Goal: Task Accomplishment & Management: Manage account settings

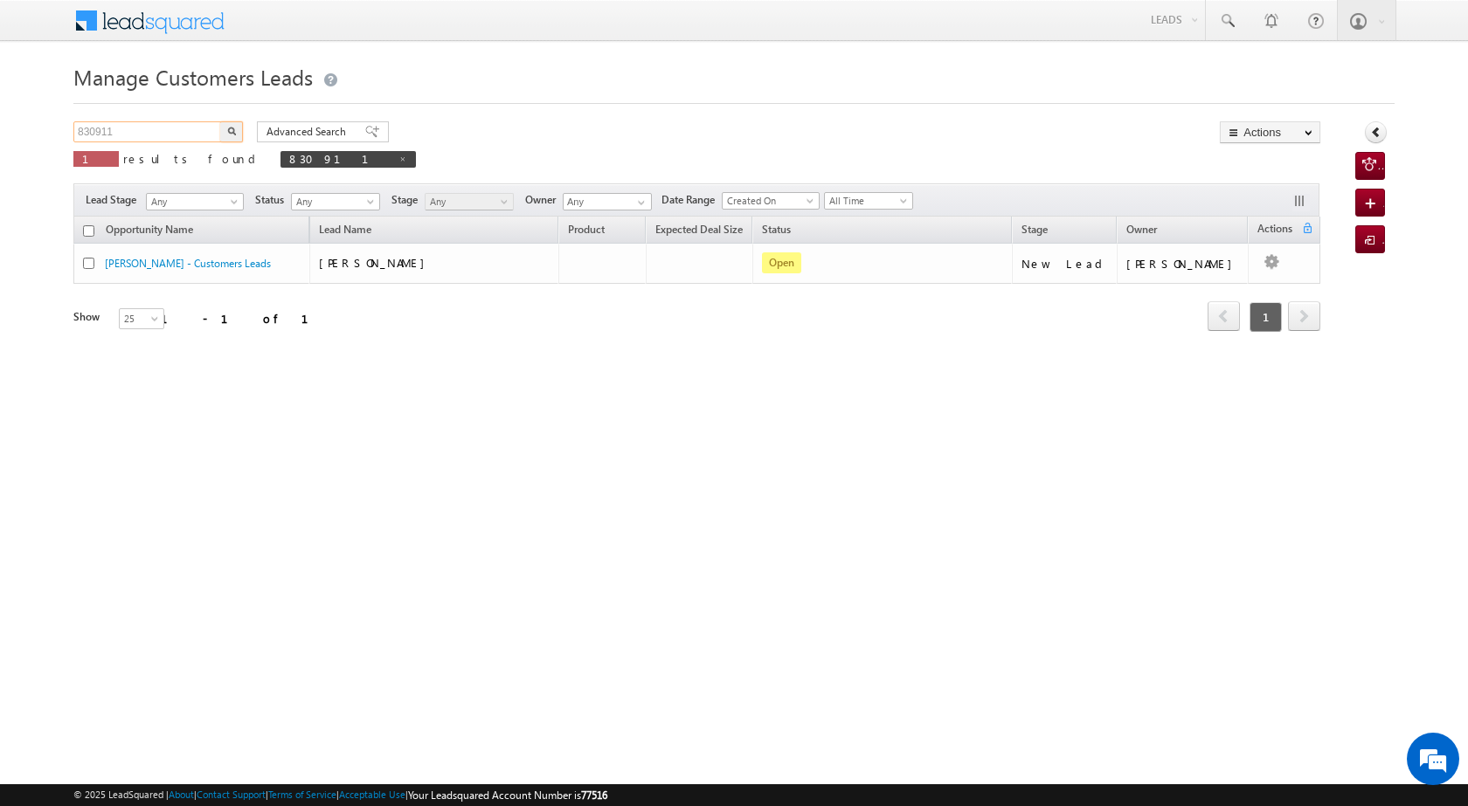
drag, startPoint x: 132, startPoint y: 131, endPoint x: 77, endPoint y: 135, distance: 55.1
click at [77, 135] on input "830911" at bounding box center [147, 131] width 149 height 21
paste input "96266"
type input "896266"
click at [235, 123] on button "button" at bounding box center [231, 131] width 23 height 21
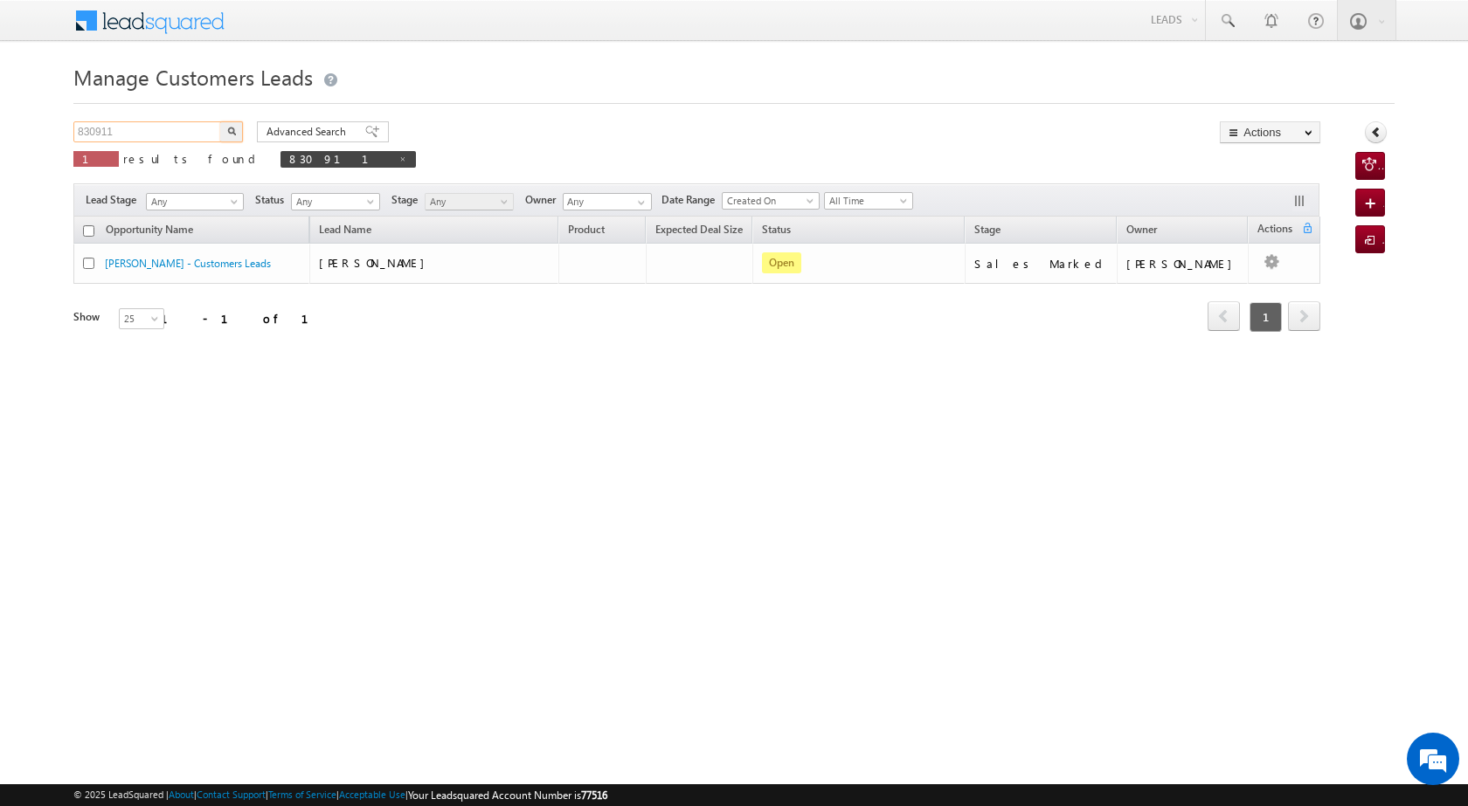
drag, startPoint x: 116, startPoint y: 134, endPoint x: 66, endPoint y: 133, distance: 49.8
click at [66, 133] on body "Menu Satyam Saroj sitar a2@ks erve." at bounding box center [734, 247] width 1468 height 495
paste input "96266"
type input "896266"
click at [224, 130] on button "button" at bounding box center [231, 131] width 23 height 21
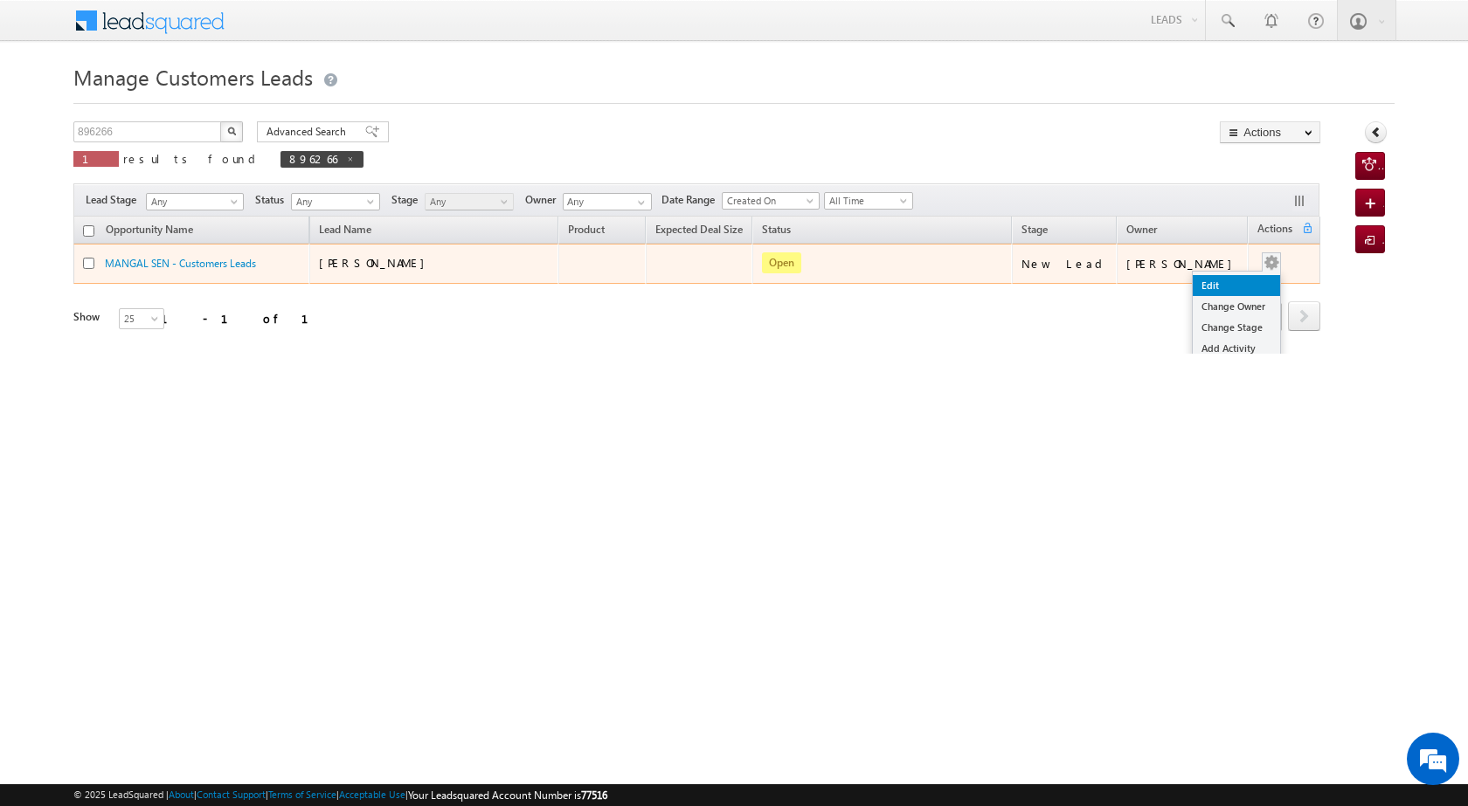
click at [1210, 280] on link "Edit" at bounding box center [1235, 285] width 87 height 21
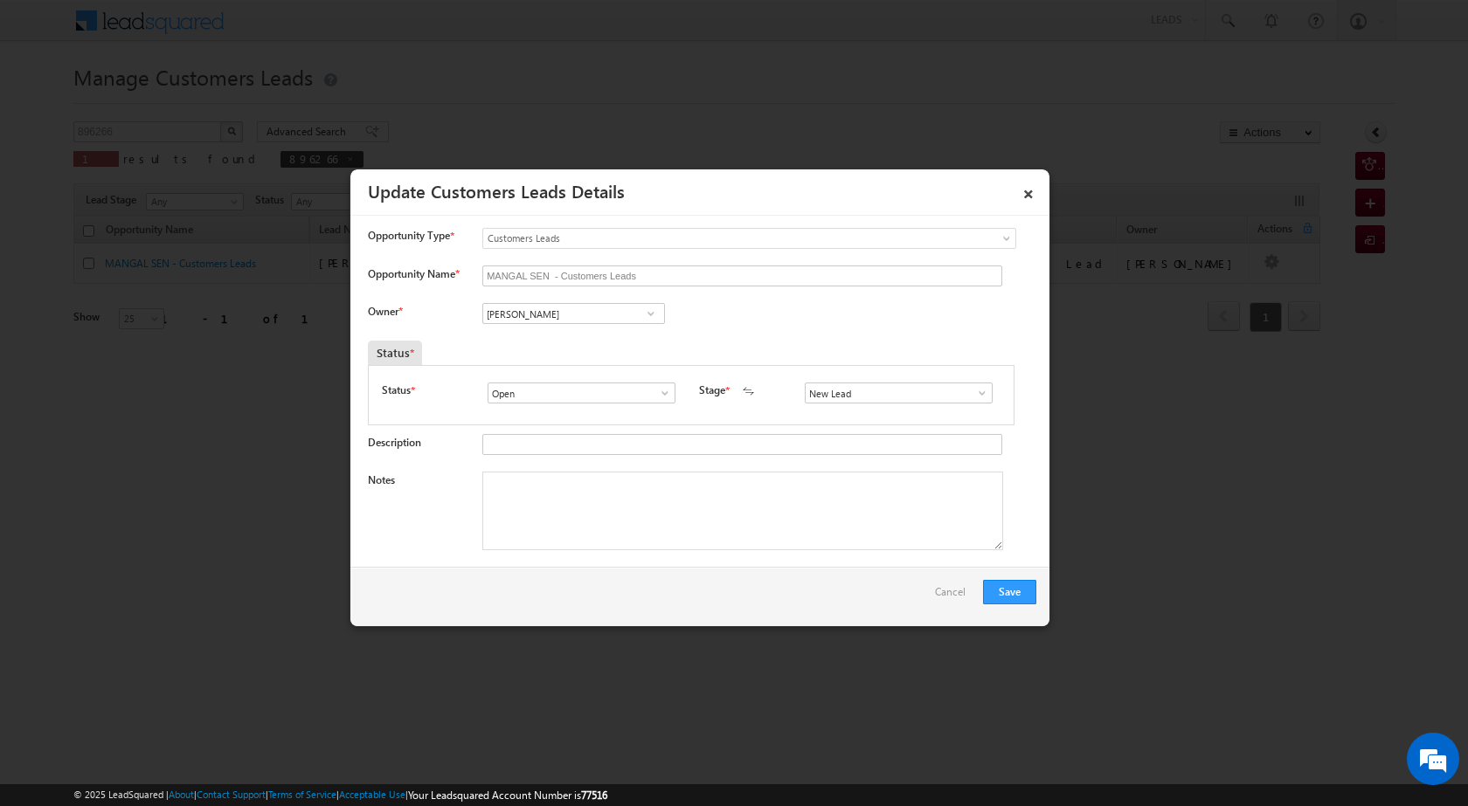
click at [662, 708] on div at bounding box center [734, 403] width 1468 height 806
click at [650, 313] on span at bounding box center [650, 314] width 17 height 14
click at [711, 284] on input "MANGAL SEN - Customers Leads" at bounding box center [742, 276] width 520 height 21
click at [544, 308] on input "Vikas Halwai" at bounding box center [573, 313] width 183 height 21
drag, startPoint x: 544, startPoint y: 308, endPoint x: 483, endPoint y: 310, distance: 61.2
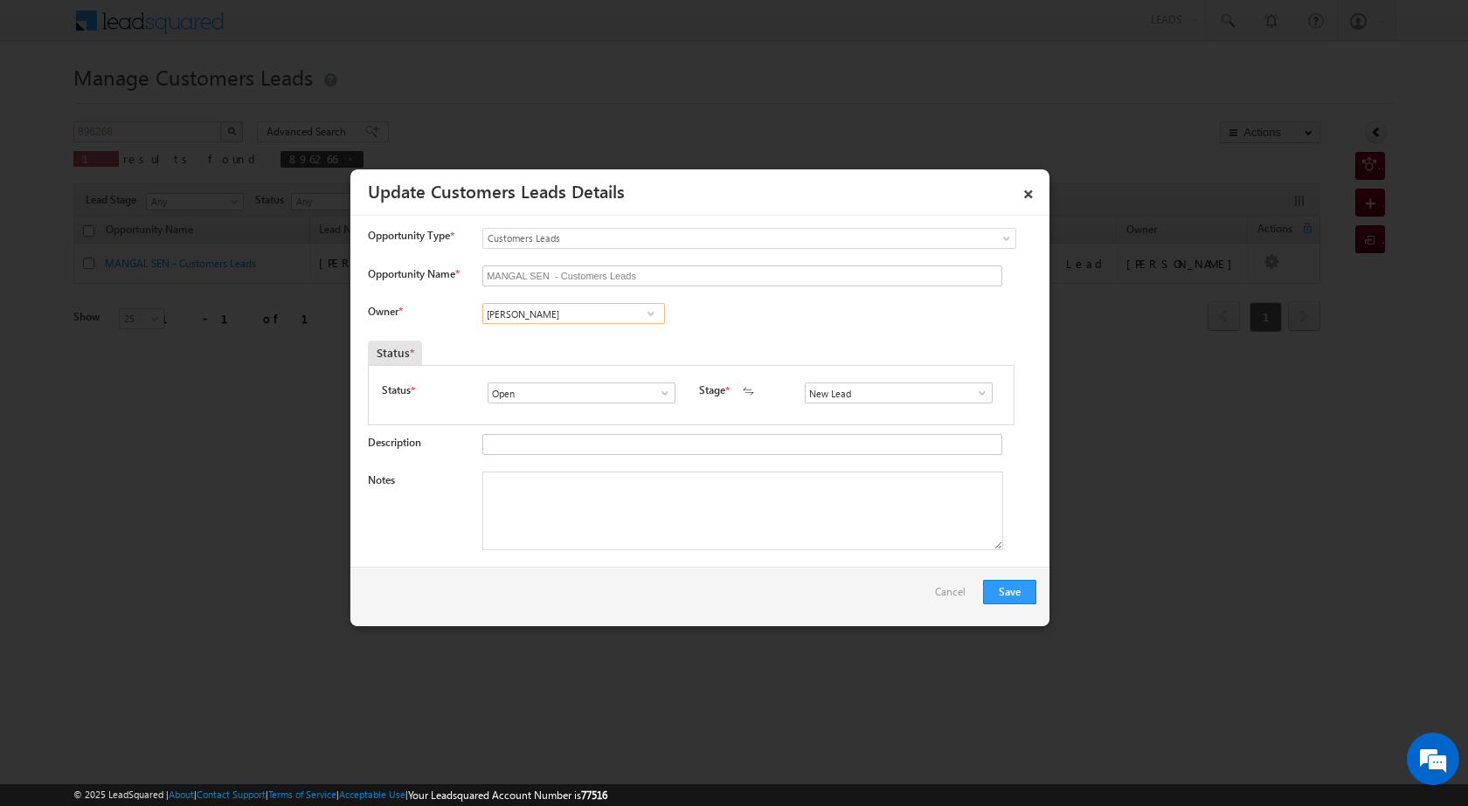
click at [483, 310] on input "Vikas Halwai" at bounding box center [573, 313] width 183 height 21
paste input "Rohit Kumar"
click at [595, 342] on span "rohit.kumar1@sgrlimited.in" at bounding box center [567, 348] width 157 height 13
type input "Rohit Kumar"
click at [973, 389] on span at bounding box center [981, 393] width 17 height 14
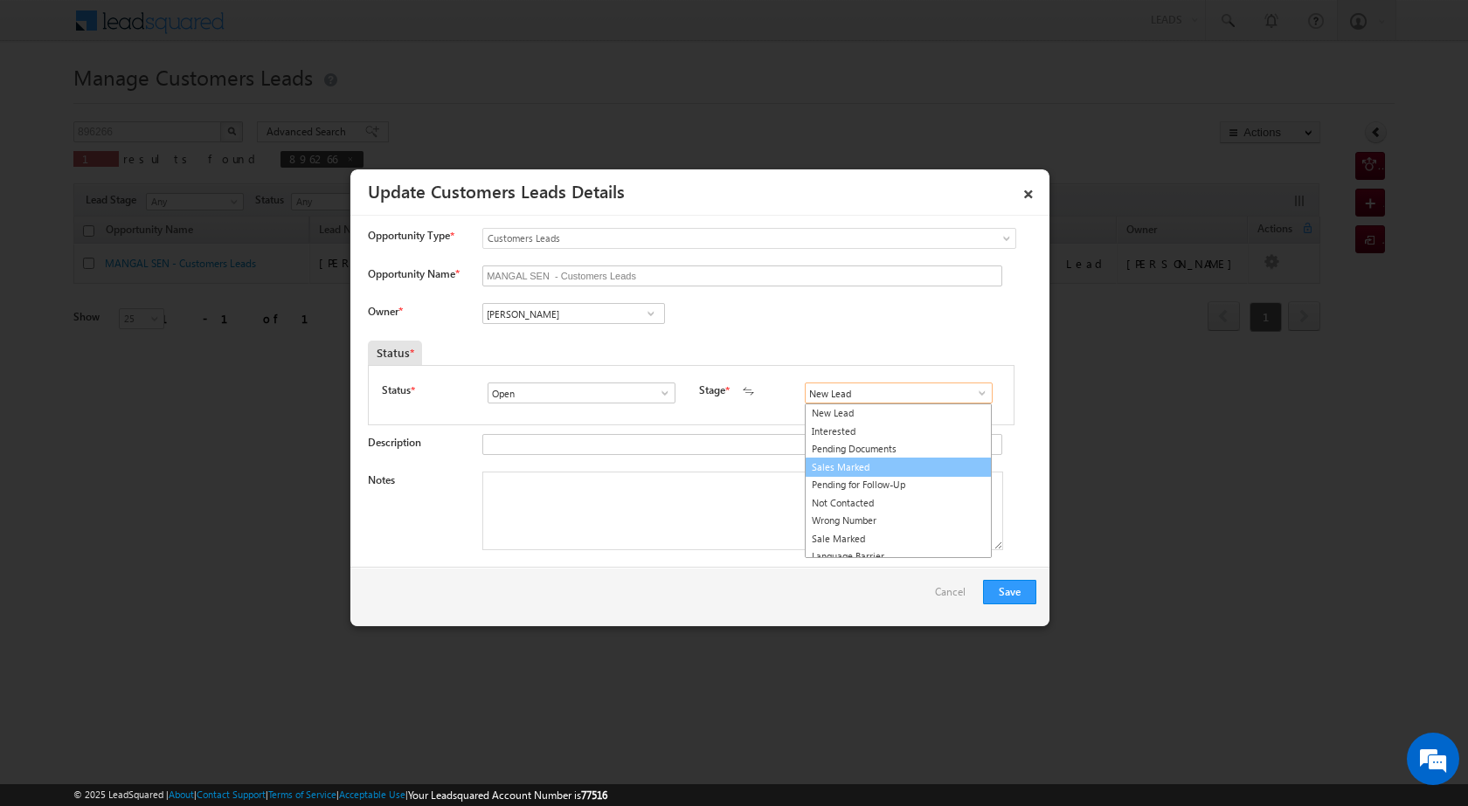
click at [879, 468] on link "Sales Marked" at bounding box center [898, 468] width 187 height 20
type input "Sales Marked"
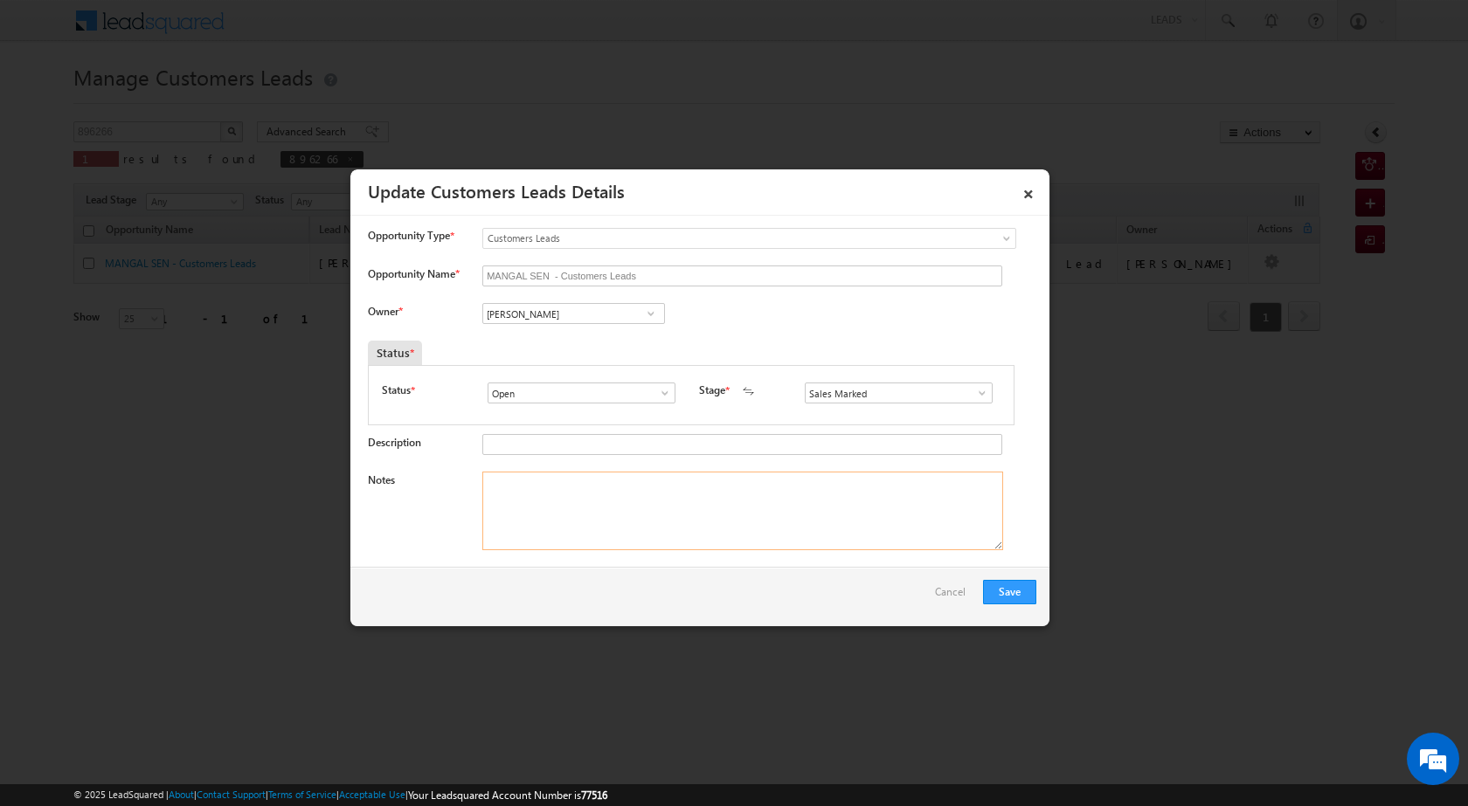
click at [709, 488] on textarea "Notes" at bounding box center [742, 511] width 521 height 79
click at [589, 495] on textarea "Notes" at bounding box center [742, 511] width 521 height 79
paste textarea "mangal sen plot vailue 30 lac propertty 50 lac loan 30 lac busines construction…"
type textarea "mangal sen plot vailue 30 lac propertty 50 lac loan 30 lac busines construction…"
click at [1004, 584] on button "Save" at bounding box center [1009, 592] width 53 height 24
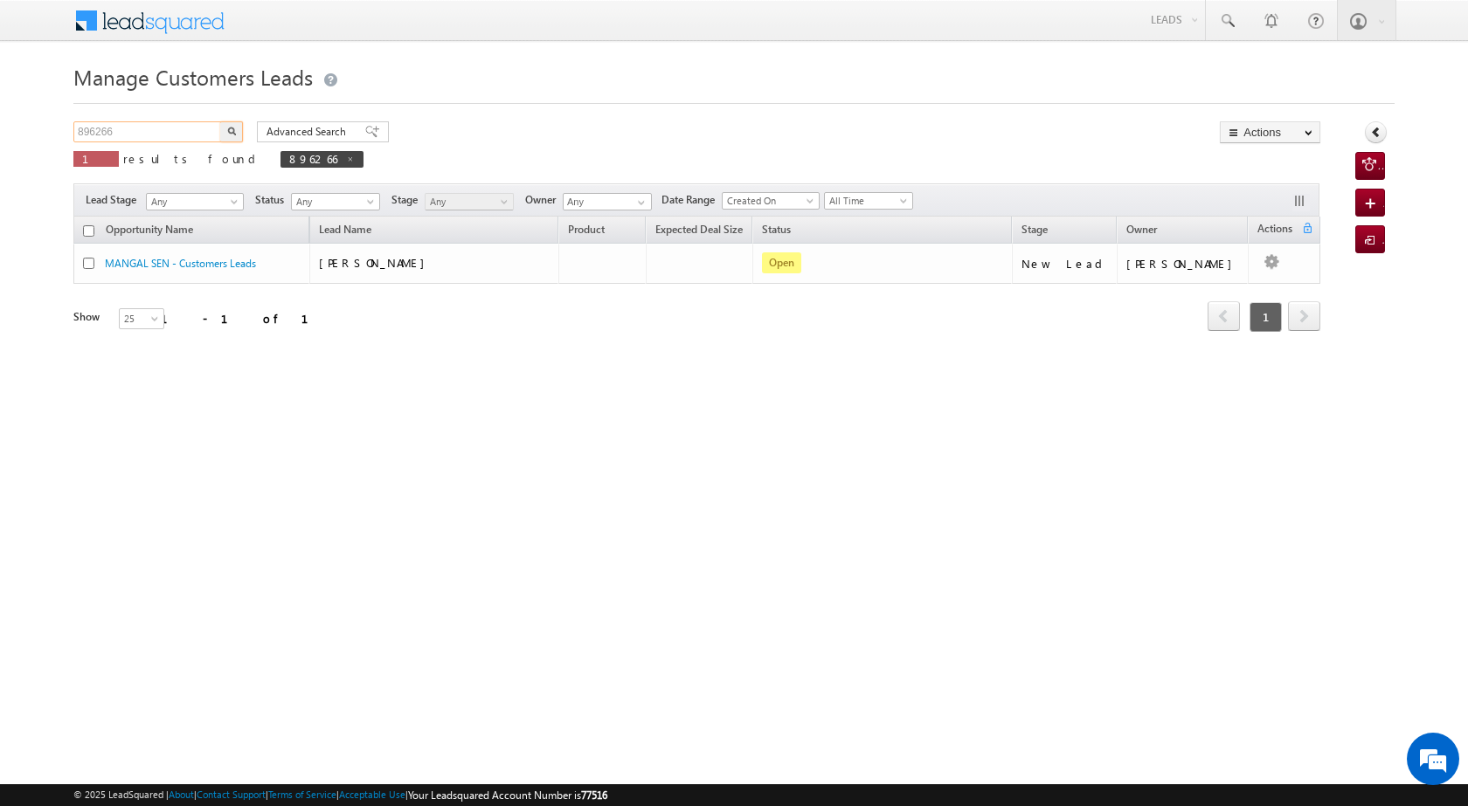
drag, startPoint x: 129, startPoint y: 134, endPoint x: 63, endPoint y: 128, distance: 66.6
click at [63, 128] on body "Menu Satyam Saroj sitar a2@ks erve." at bounding box center [734, 247] width 1468 height 495
paste input "7"
type input "896267"
click at [230, 128] on img "button" at bounding box center [231, 131] width 9 height 9
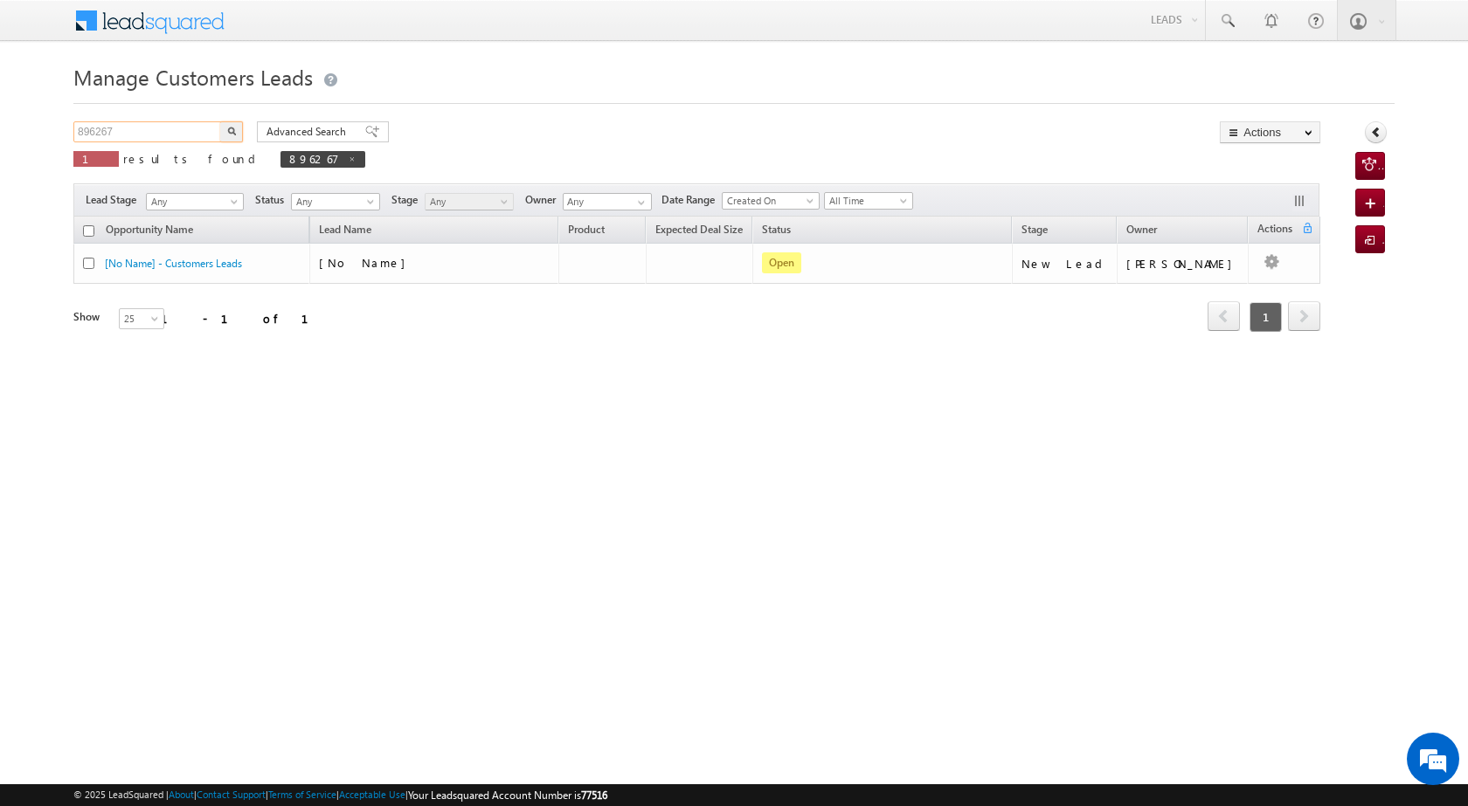
drag, startPoint x: 128, startPoint y: 135, endPoint x: 66, endPoint y: 135, distance: 62.9
click at [66, 135] on body "Menu Satyam Saroj sitar a2@ks erve." at bounding box center [734, 247] width 1468 height 495
click at [233, 127] on img "button" at bounding box center [231, 131] width 9 height 9
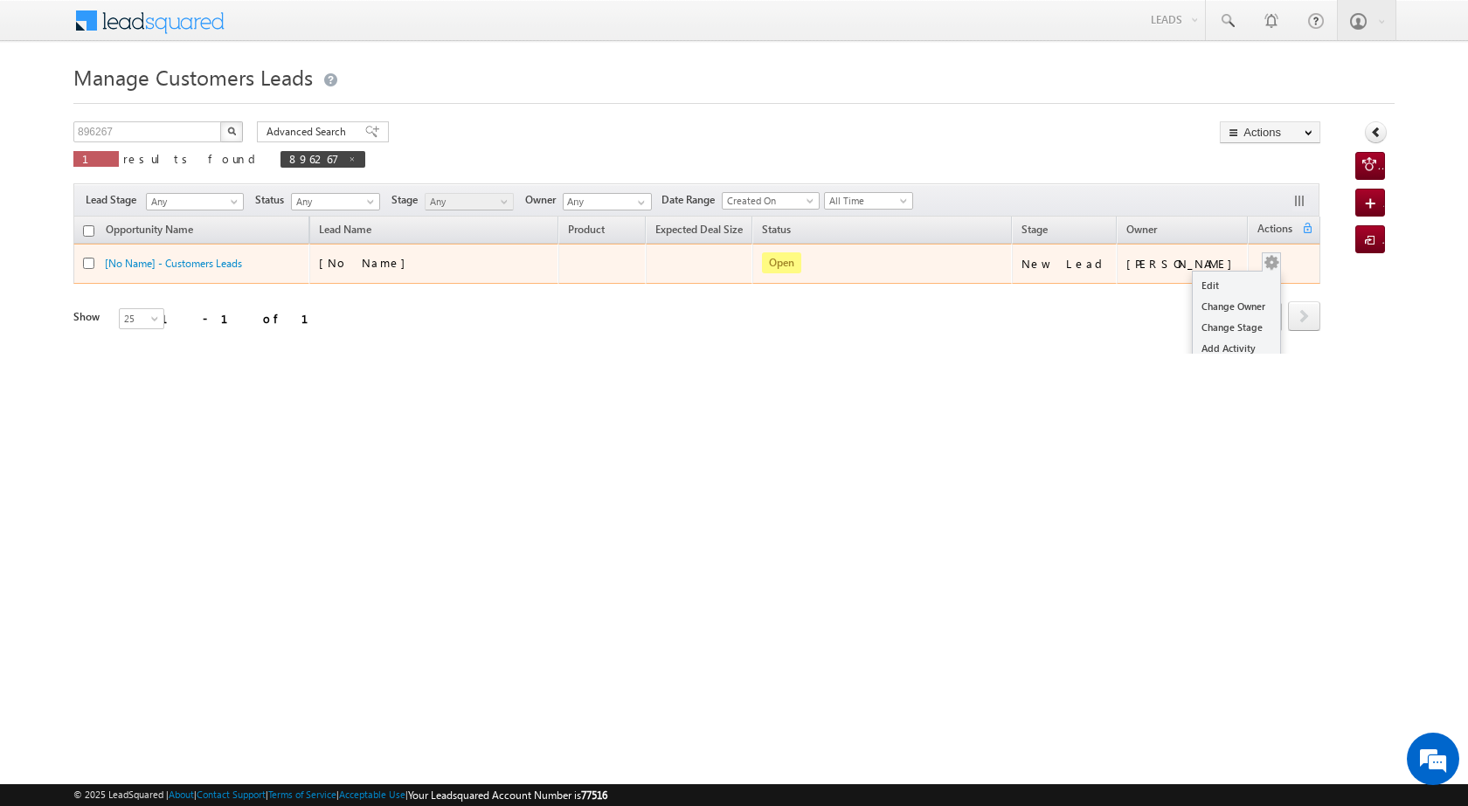
click at [1279, 266] on td "Edit Change Owner Change Stage Add Activity Add Task Delete" at bounding box center [1283, 264] width 73 height 40
click at [1212, 282] on link "Edit" at bounding box center [1235, 285] width 87 height 21
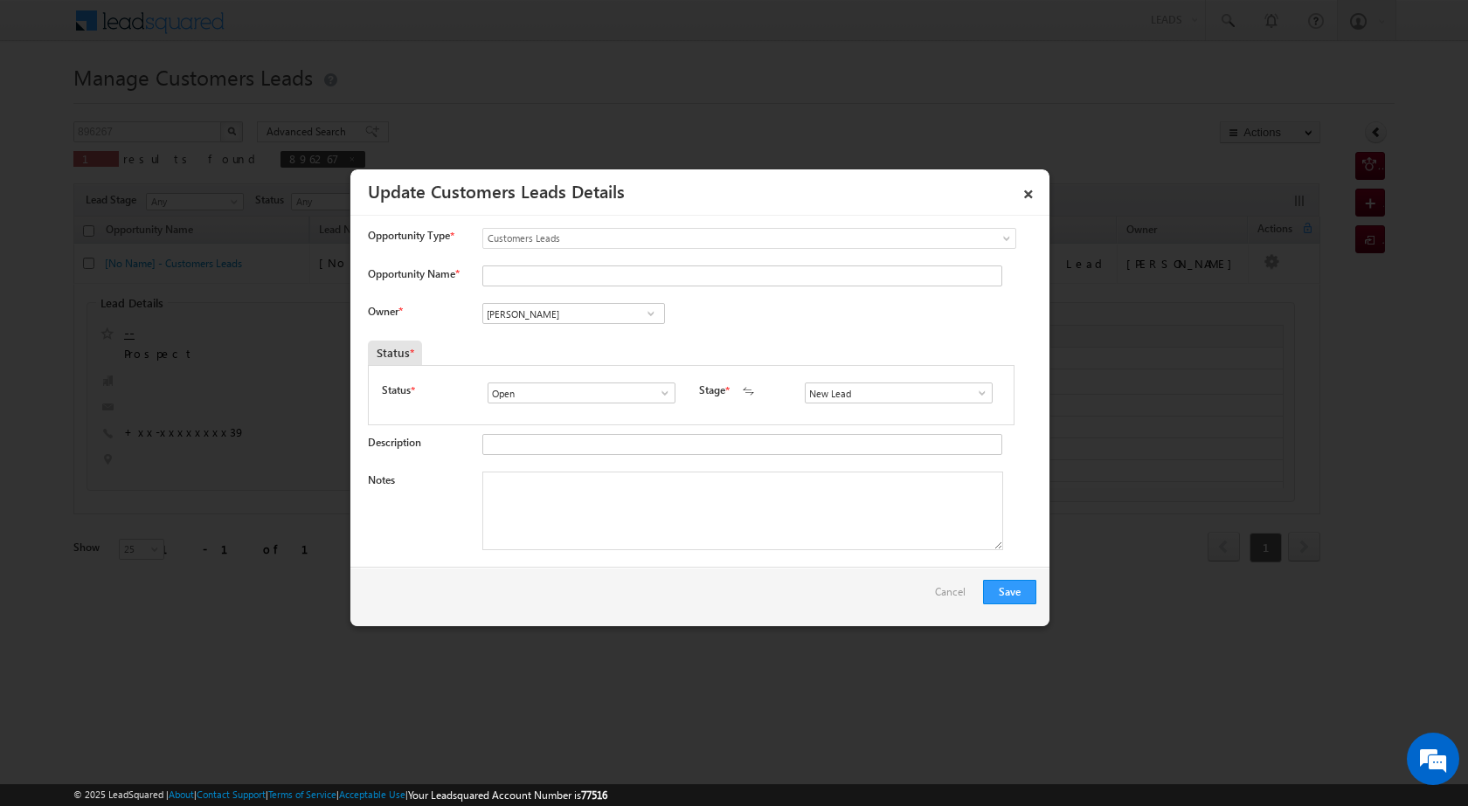
click at [646, 316] on span at bounding box center [650, 314] width 17 height 14
click at [549, 313] on input "Vikas Halwai" at bounding box center [573, 313] width 183 height 21
drag, startPoint x: 549, startPoint y: 313, endPoint x: 487, endPoint y: 308, distance: 61.3
click at [487, 308] on input "Vikas Halwai" at bounding box center [573, 313] width 183 height 21
click at [545, 306] on input "Vikas Halwai" at bounding box center [573, 313] width 183 height 21
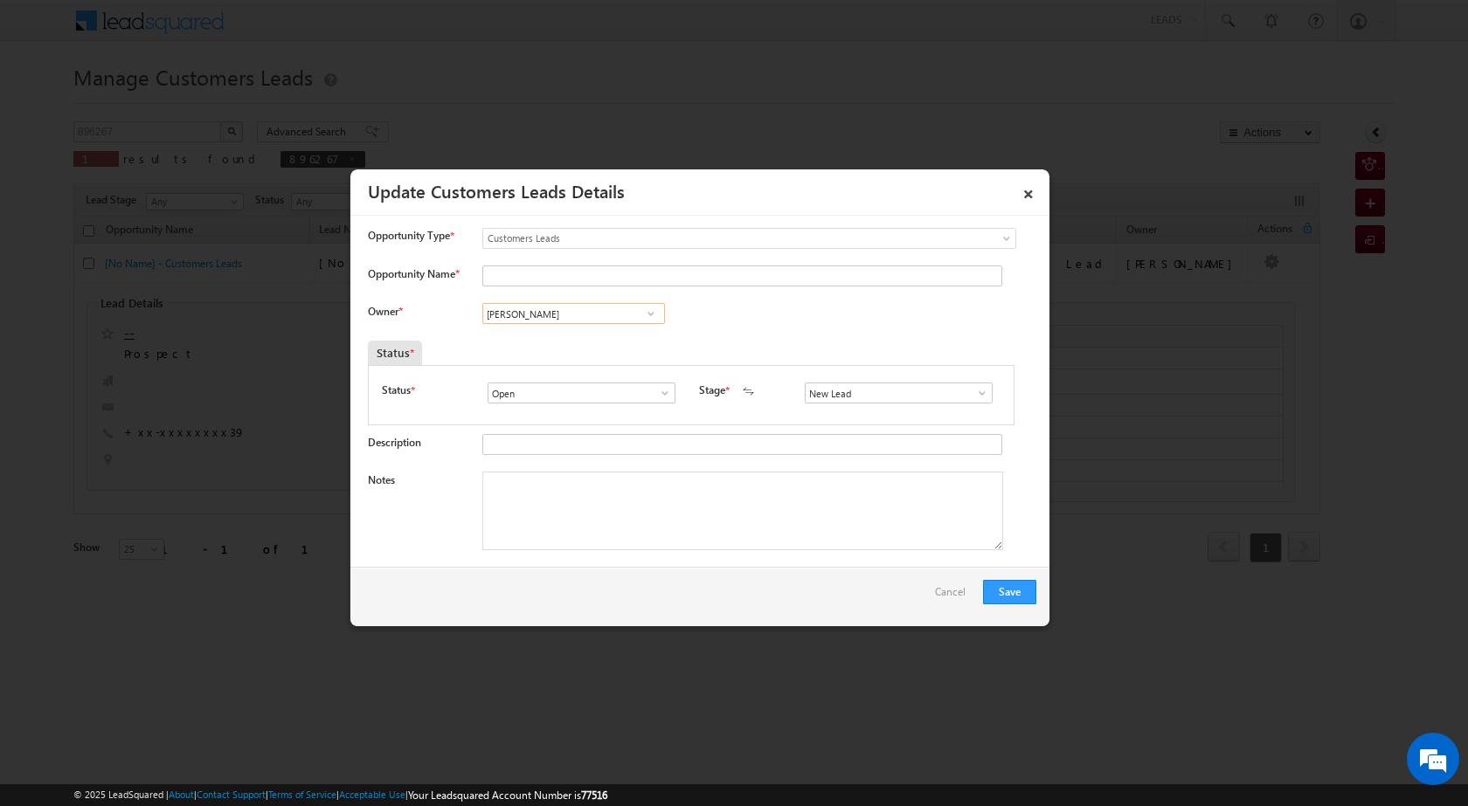
drag, startPoint x: 545, startPoint y: 306, endPoint x: 466, endPoint y: 314, distance: 80.0
click at [466, 314] on div "Owner * Vikas Halwai Vikas Halwai Aakash Mewada Aashish Pawar Aashutosh Shrivas…" at bounding box center [702, 317] width 668 height 29
paste input "Suryakant Tripath"
click at [584, 345] on span "suryakant.tripathi@sgrlimited.in" at bounding box center [567, 348] width 157 height 13
type input "Suryakant Tripathi"
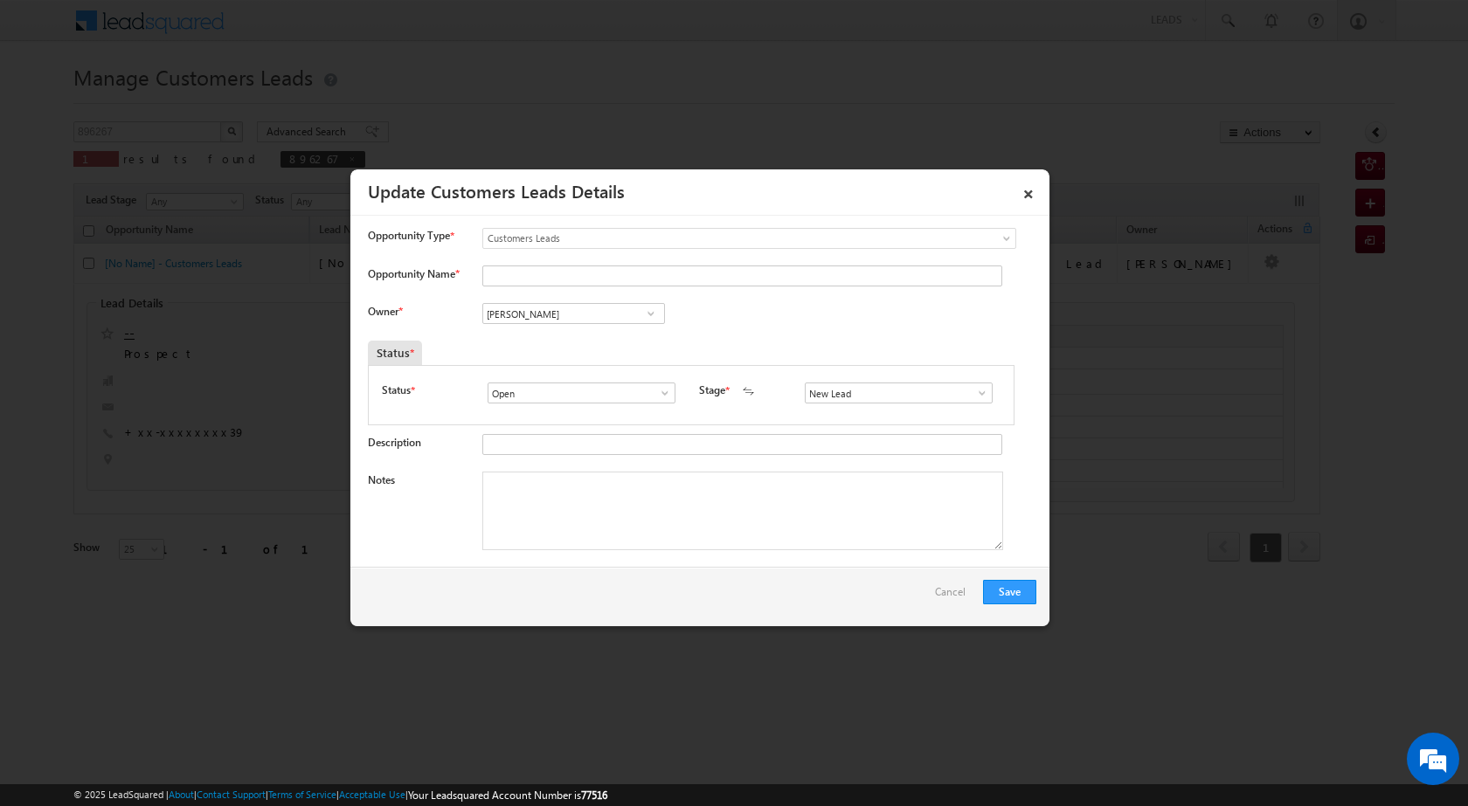
click at [979, 393] on span at bounding box center [981, 393] width 17 height 14
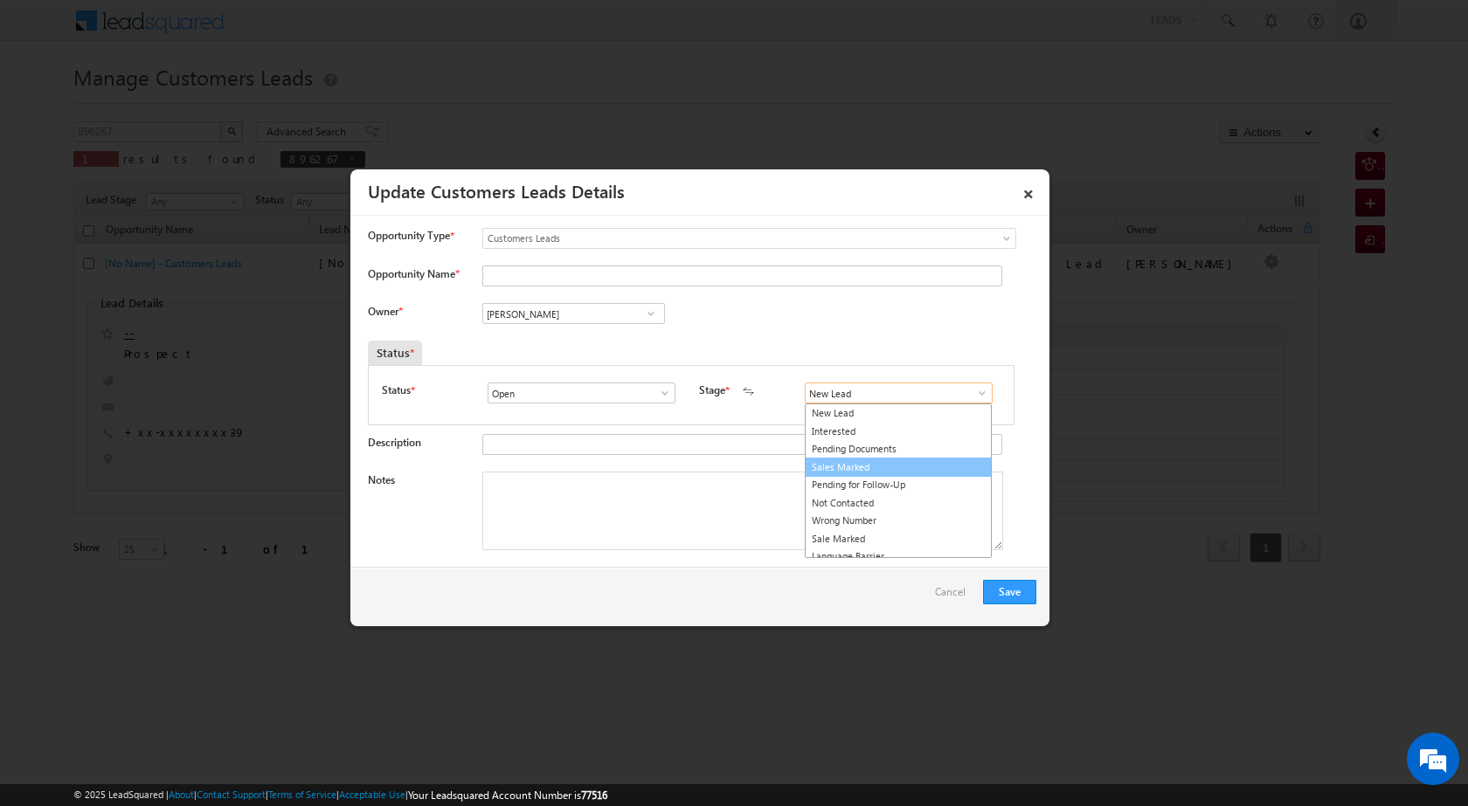
click at [918, 473] on link "Sales Marked" at bounding box center [898, 468] width 187 height 20
type input "Sales Marked"
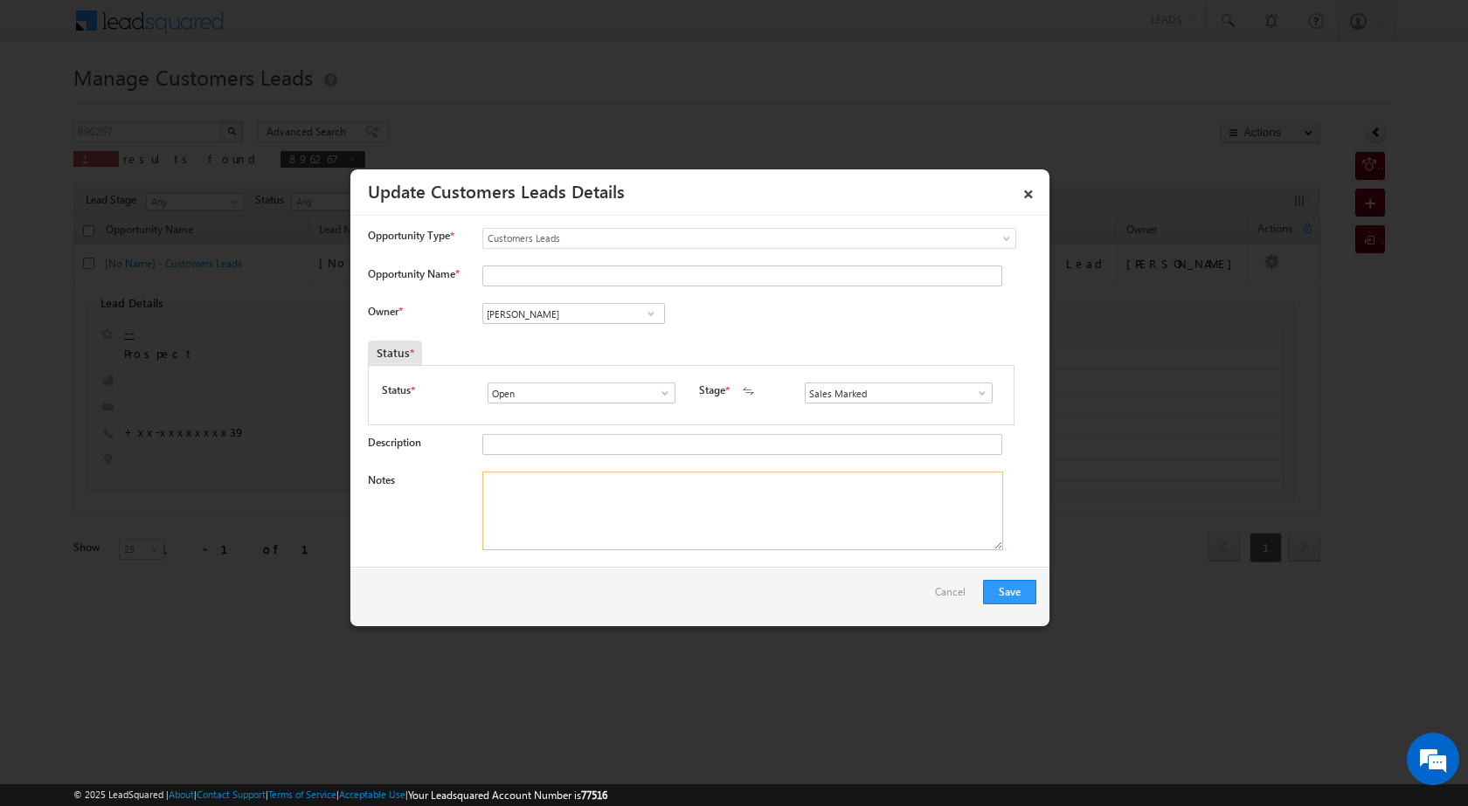
click at [727, 511] on textarea "Notes" at bounding box center [742, 511] width 521 height 79
paste textarea "Suryakant Tripathi"
type textarea "Suryakant Tripathi"
drag, startPoint x: 604, startPoint y: 493, endPoint x: 458, endPoint y: 487, distance: 146.9
click at [458, 487] on div "Notes Suryakant Tripathi" at bounding box center [702, 515] width 668 height 87
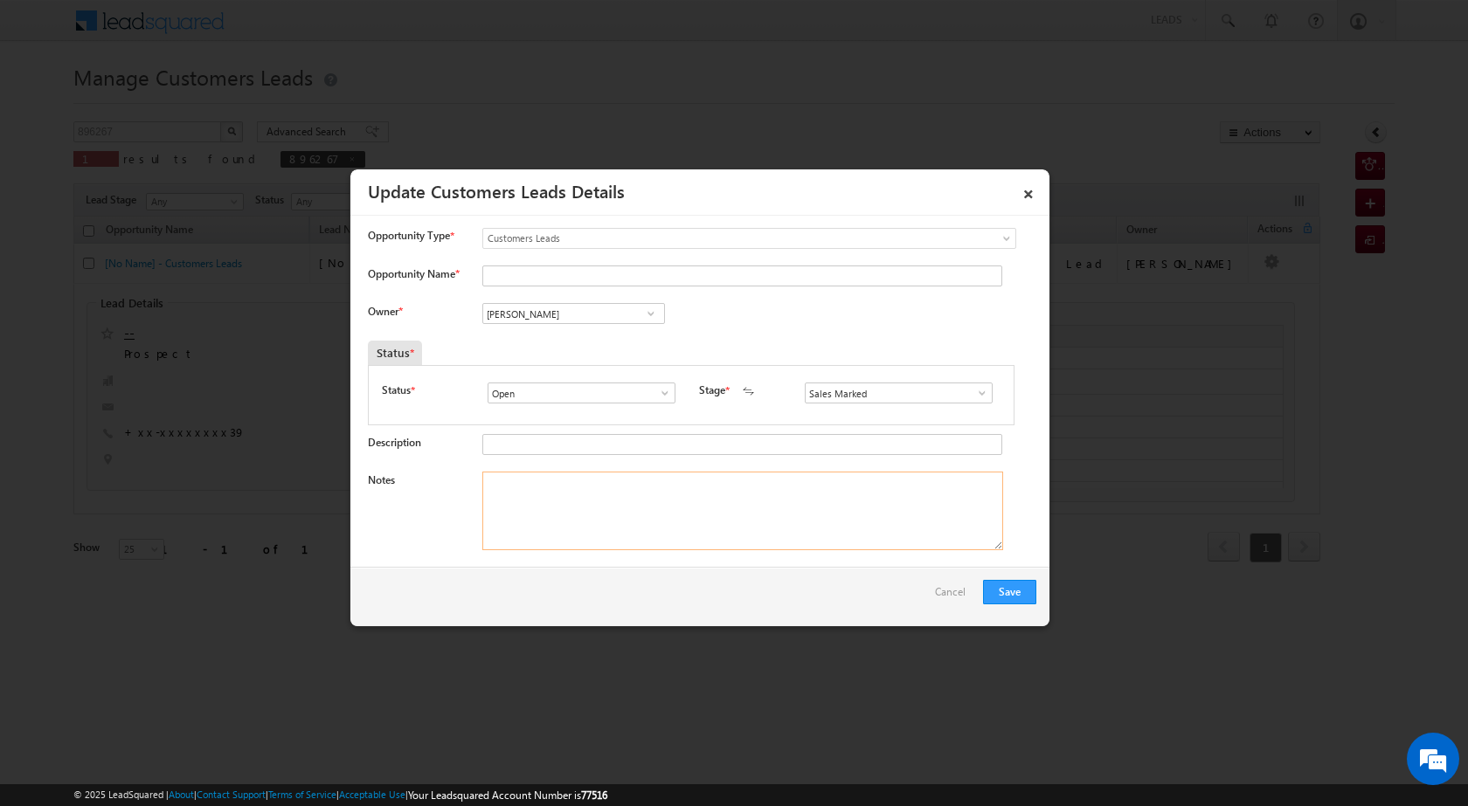
click at [582, 506] on textarea "Notes" at bounding box center [742, 511] width 521 height 79
paste textarea "TOP UP CASE PROPERTY VAILUE 35 LAC LOAN SACTION 5 LAC LOAN AMOUNT TOPUP 5 LAC J…"
type textarea "TOP UP CASE PROPERTY VAILUE 35 LAC LOAN SACTION 5 LAC LOAN AMOUNT TOPUP 5 LAC J…"
click at [1027, 587] on button "Save" at bounding box center [1009, 592] width 53 height 24
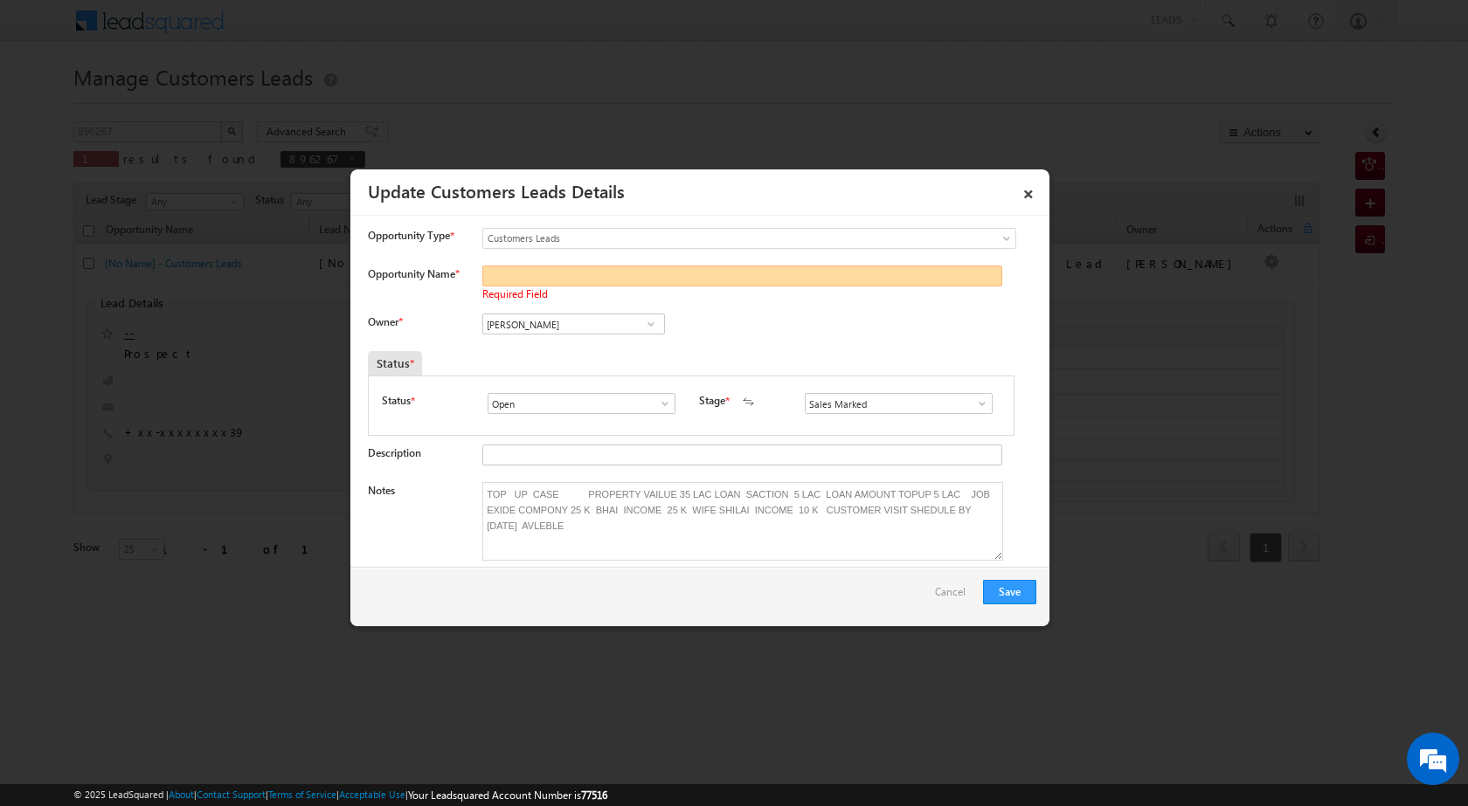
click at [524, 271] on input "Opportunity Name *" at bounding box center [742, 276] width 520 height 21
click at [554, 275] on input "Opportunity Name *" at bounding box center [742, 276] width 520 height 21
paste input "Ravi Shankar Paswan"
type input "Ravi Shankar Paswan"
click at [1026, 587] on button "Save" at bounding box center [1009, 592] width 53 height 24
